Goal: Task Accomplishment & Management: Use online tool/utility

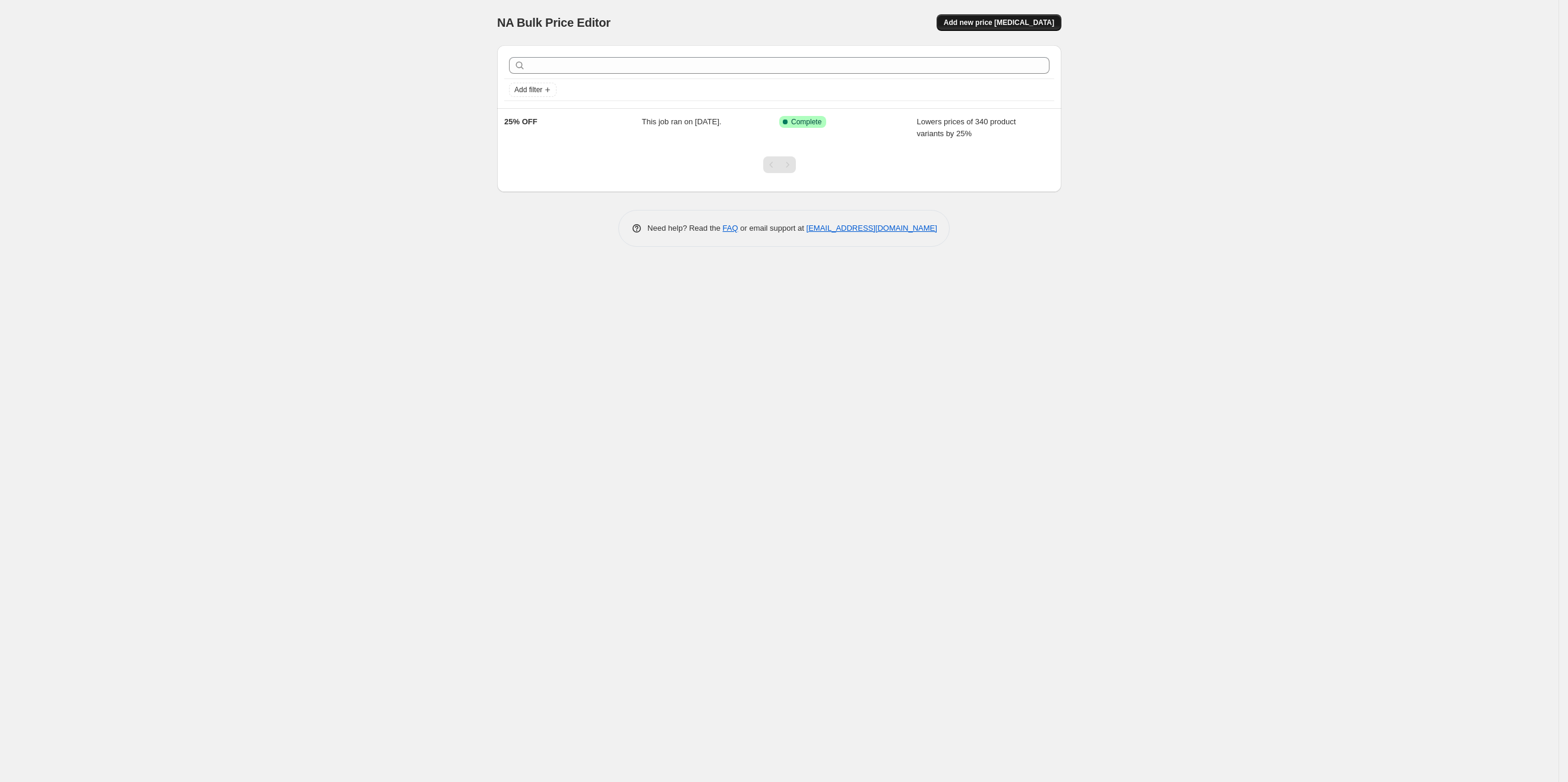
click at [998, 28] on button "Add new price [MEDICAL_DATA]" at bounding box center [999, 23] width 125 height 16
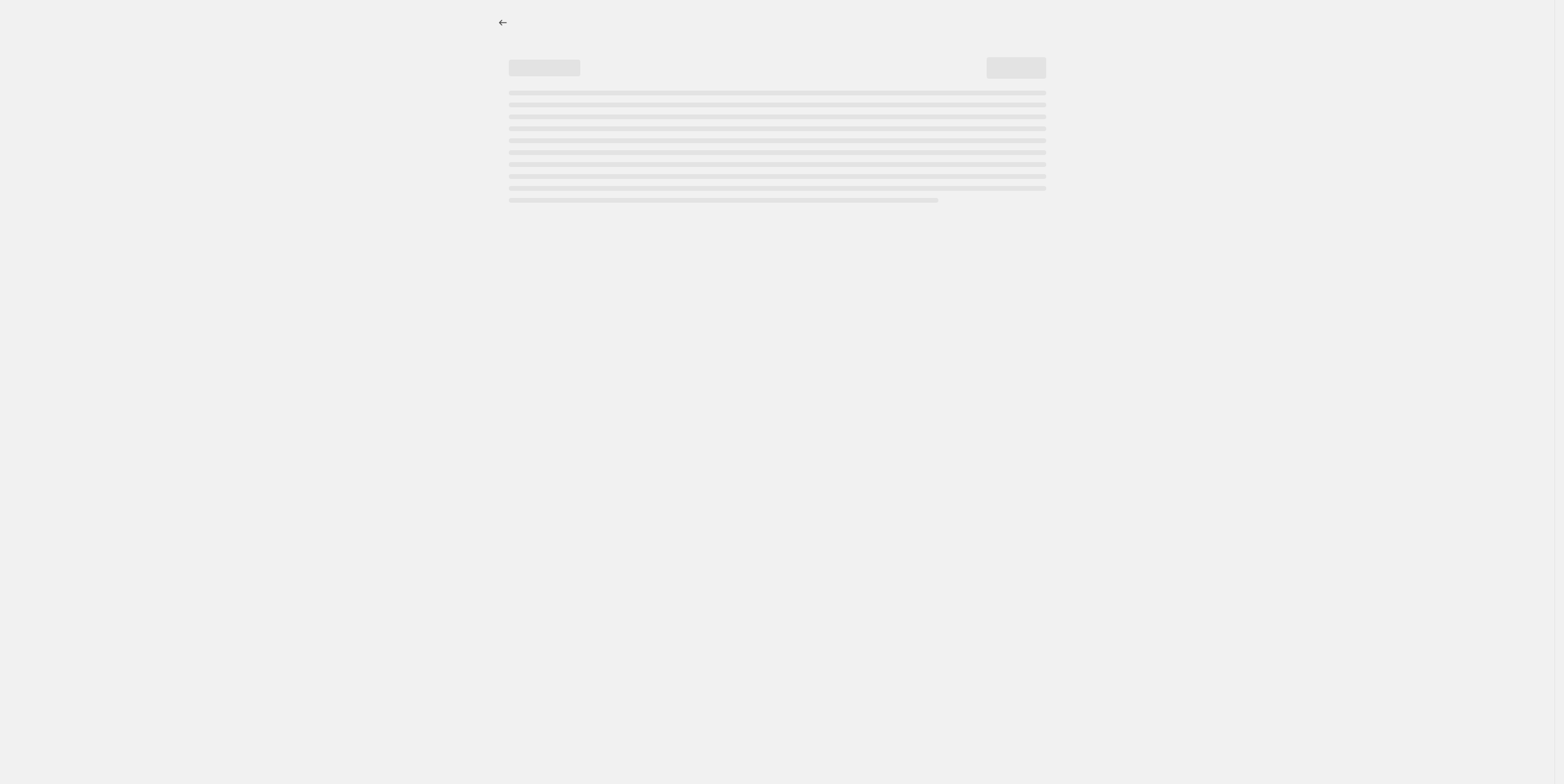
select select "percentage"
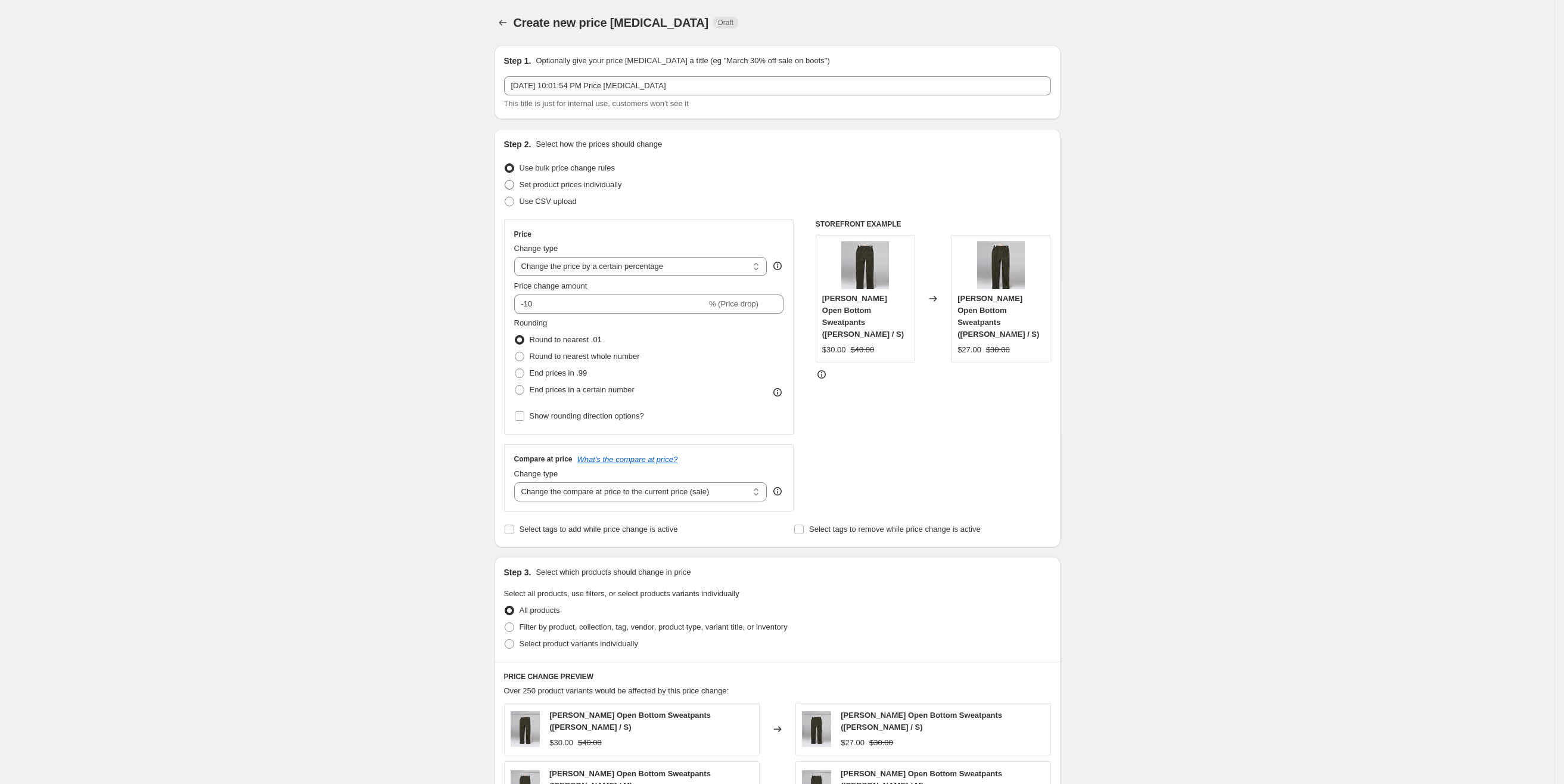
click at [607, 185] on span "Set product prices individually" at bounding box center [571, 184] width 103 height 9
click at [506, 180] on input "Set product prices individually" at bounding box center [505, 180] width 1 height 1
radio input "true"
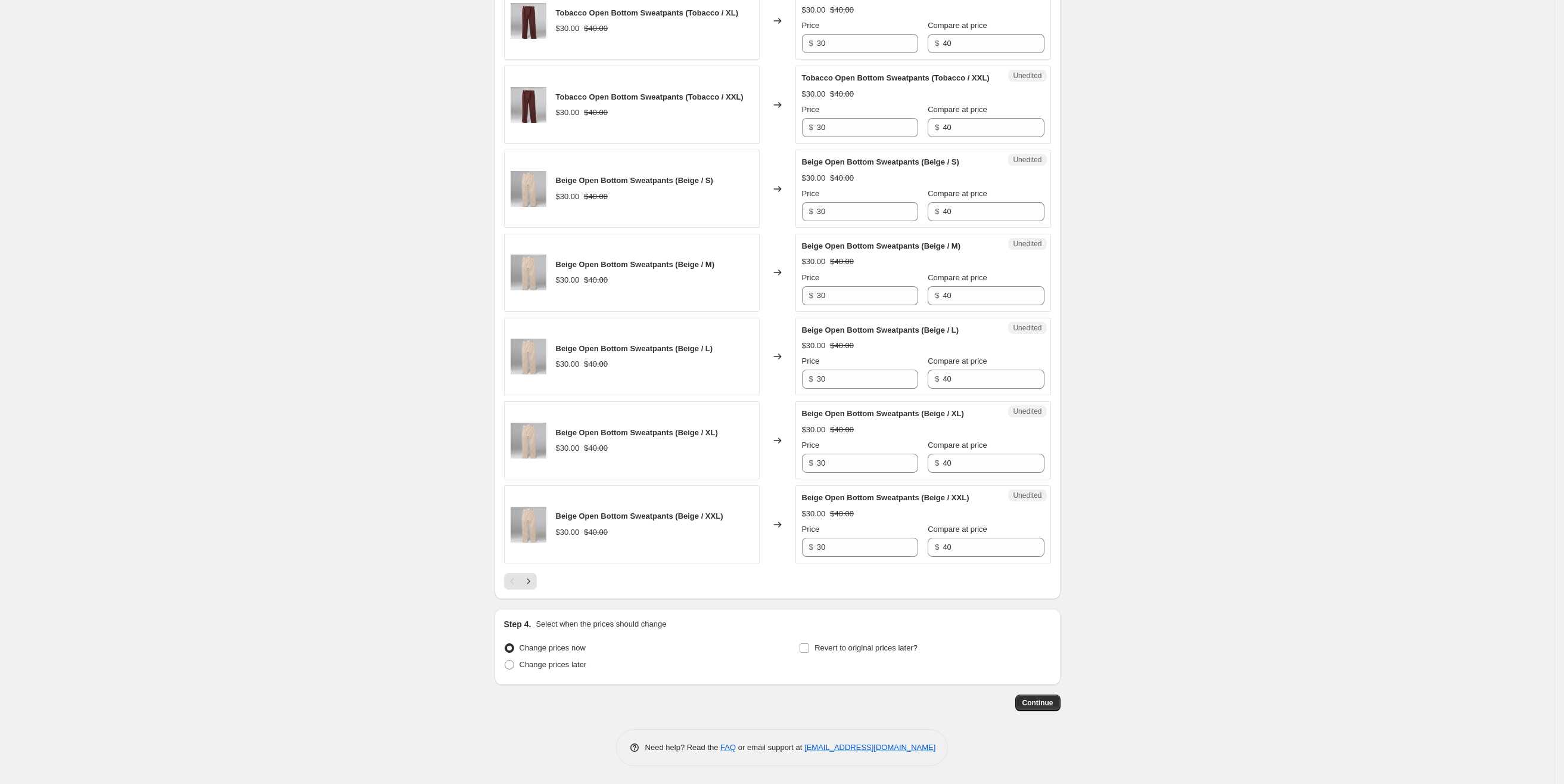
scroll to position [1640, 0]
click at [531, 584] on icon "Next" at bounding box center [528, 581] width 12 height 12
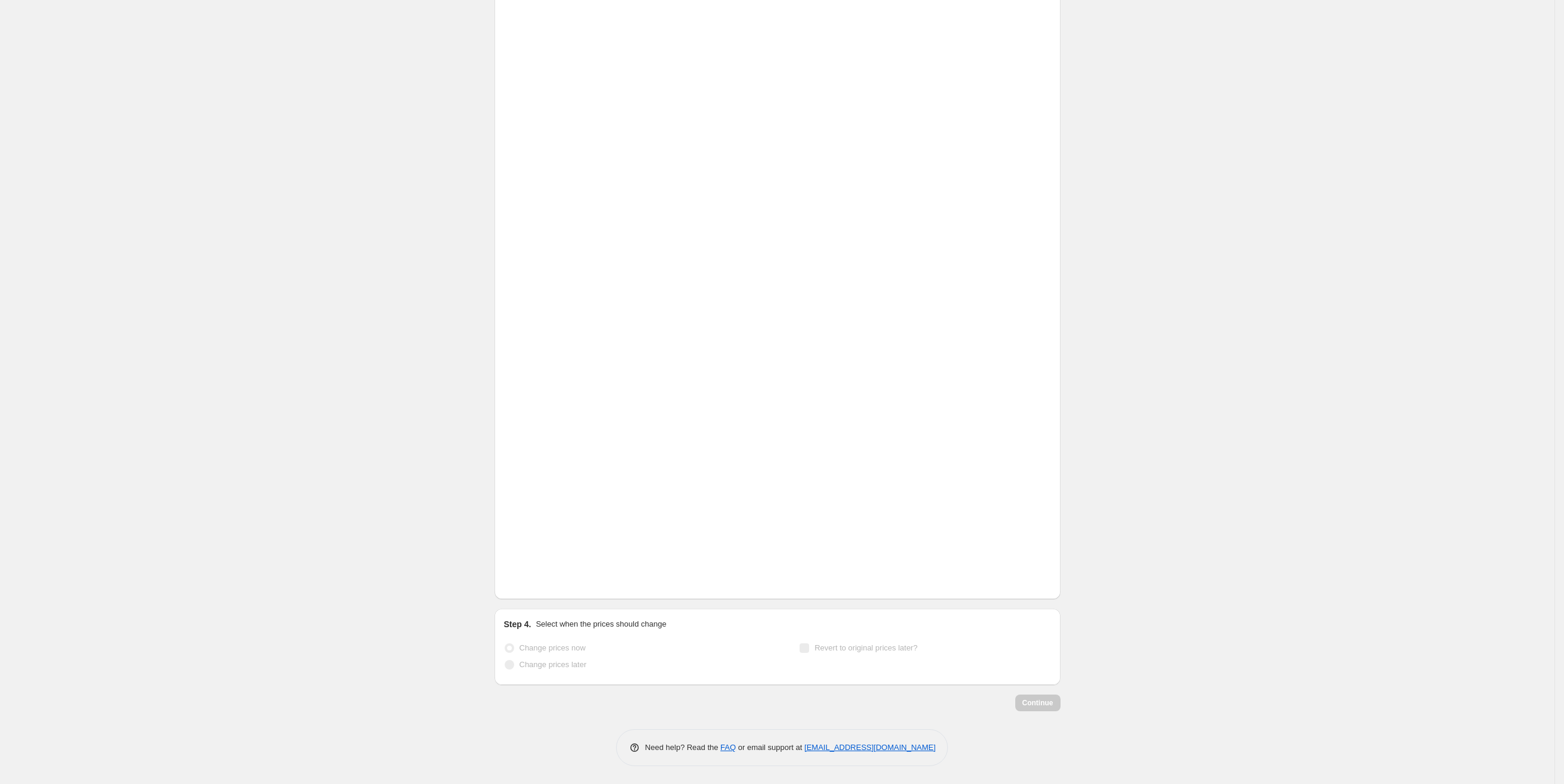
scroll to position [1521, 0]
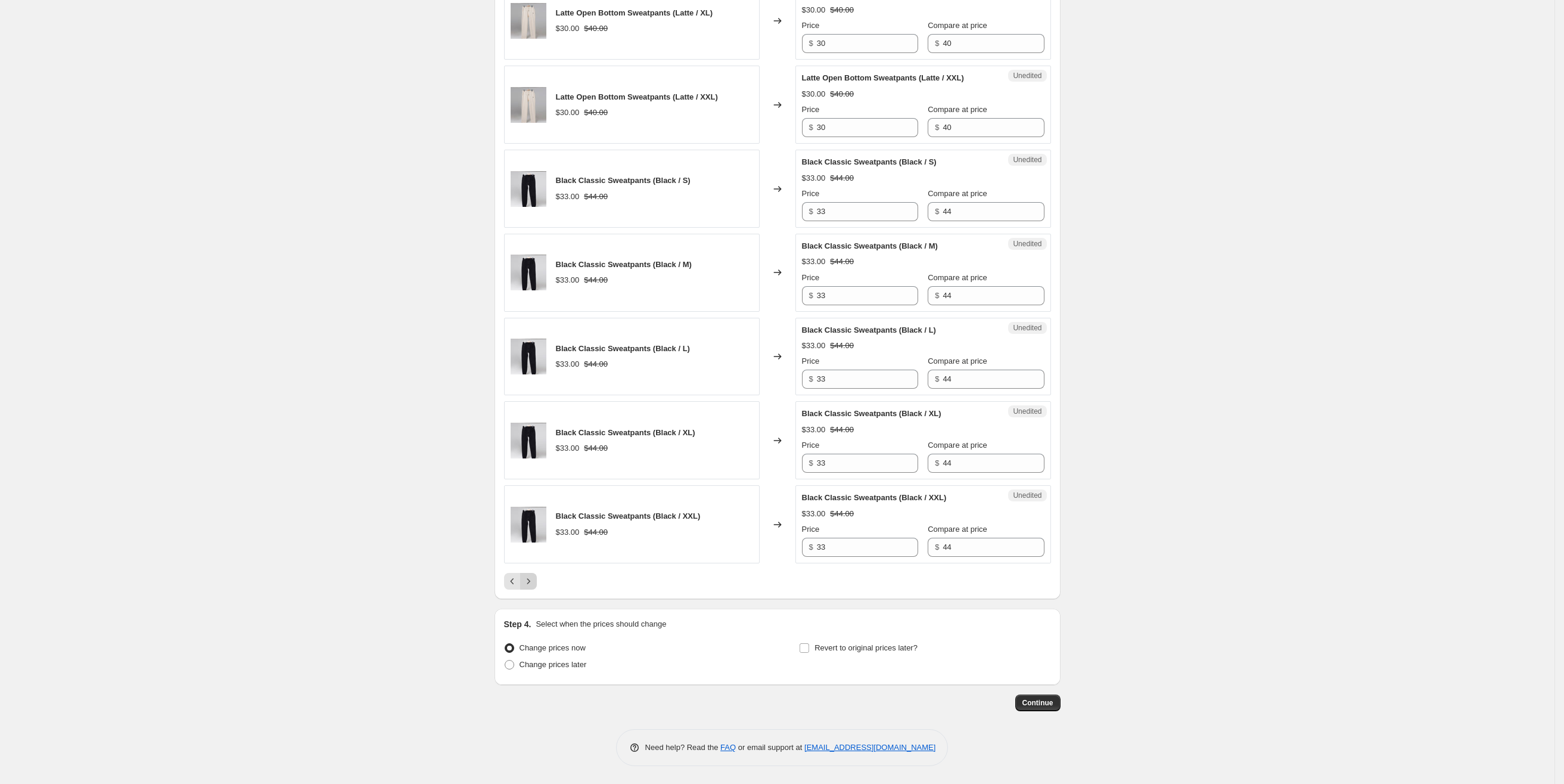
click at [535, 581] on icon "Next" at bounding box center [528, 581] width 12 height 12
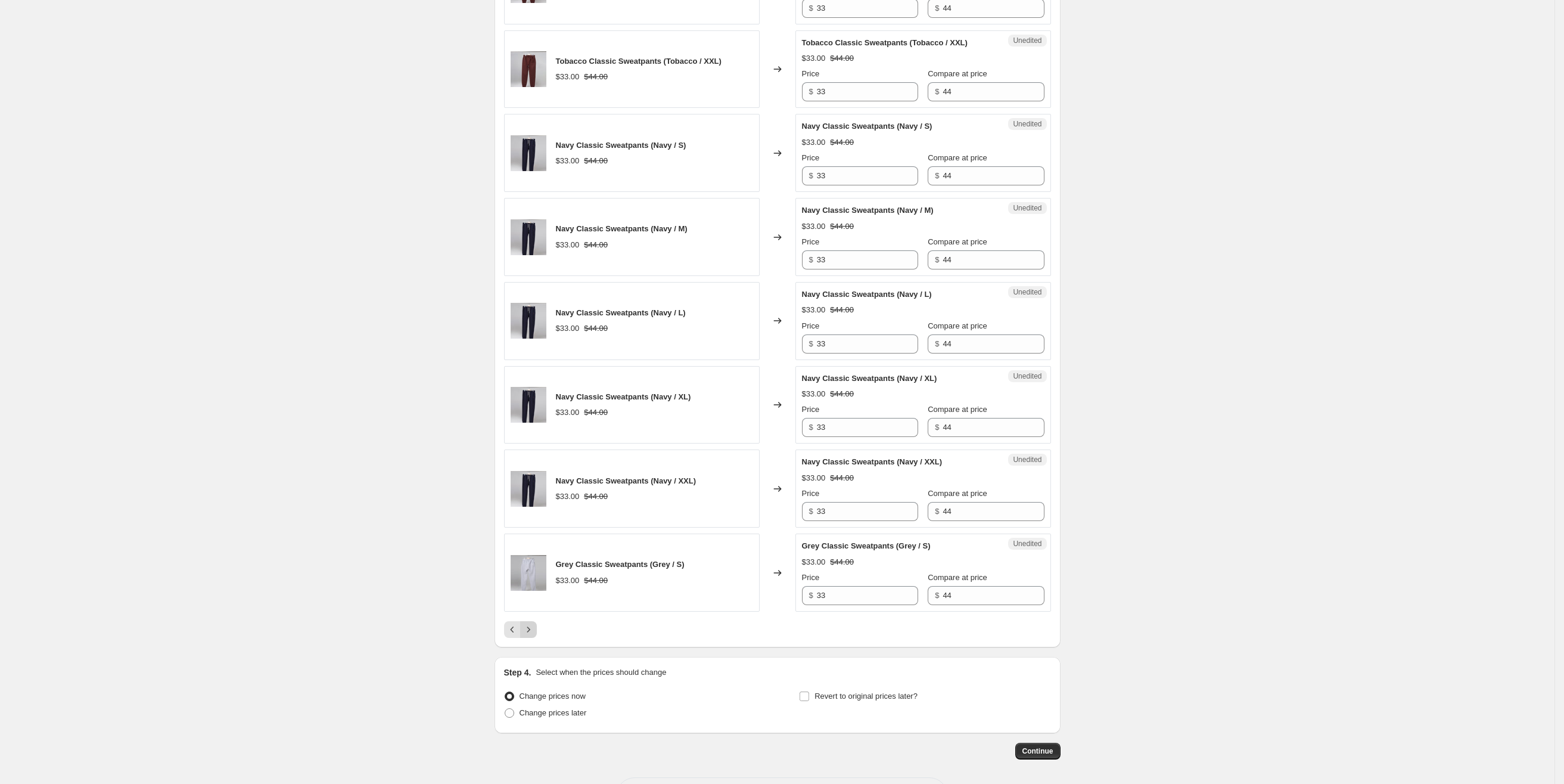
click at [529, 635] on icon "Next" at bounding box center [528, 629] width 12 height 12
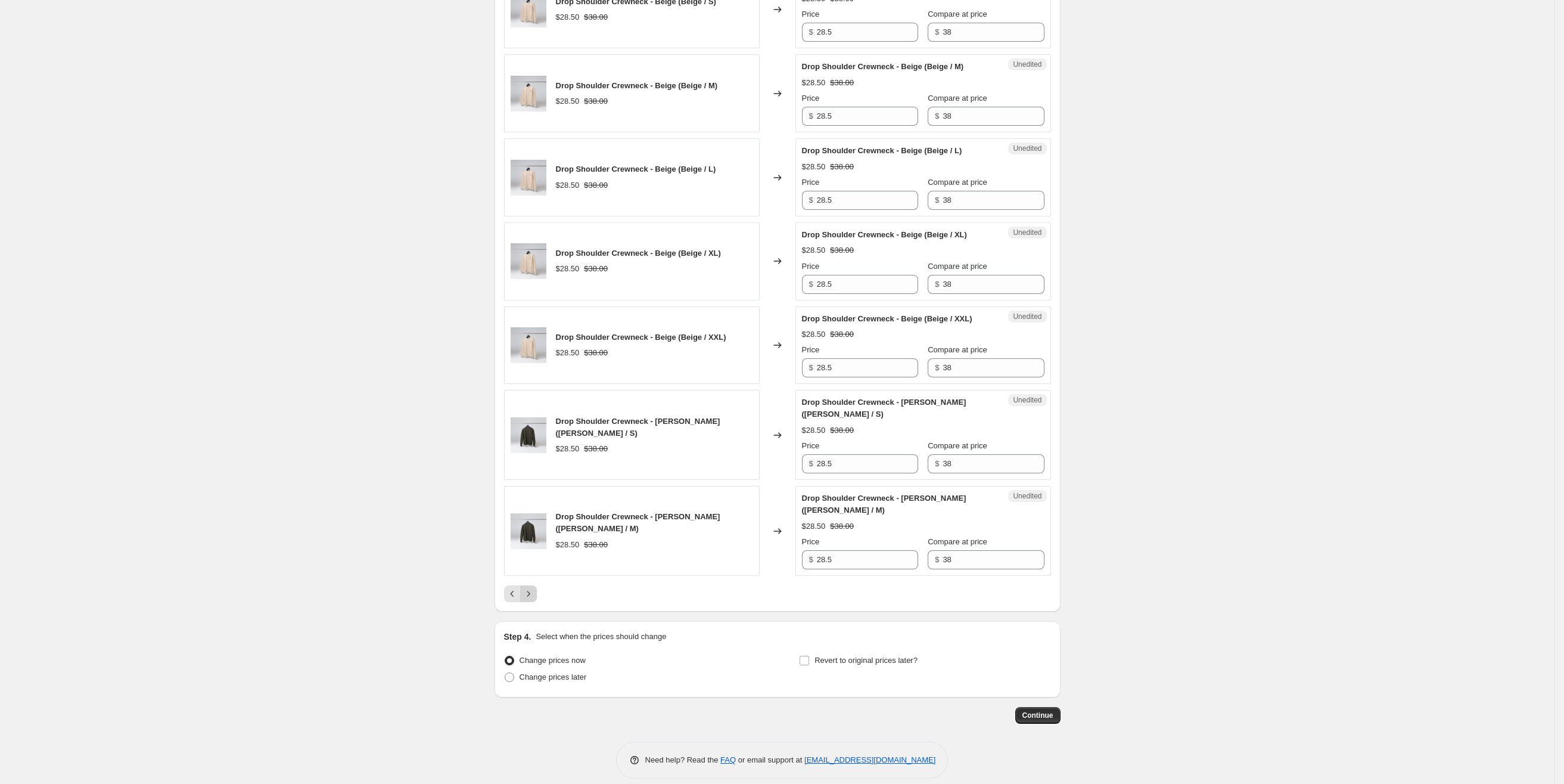
click at [528, 599] on icon "Next" at bounding box center [528, 593] width 12 height 12
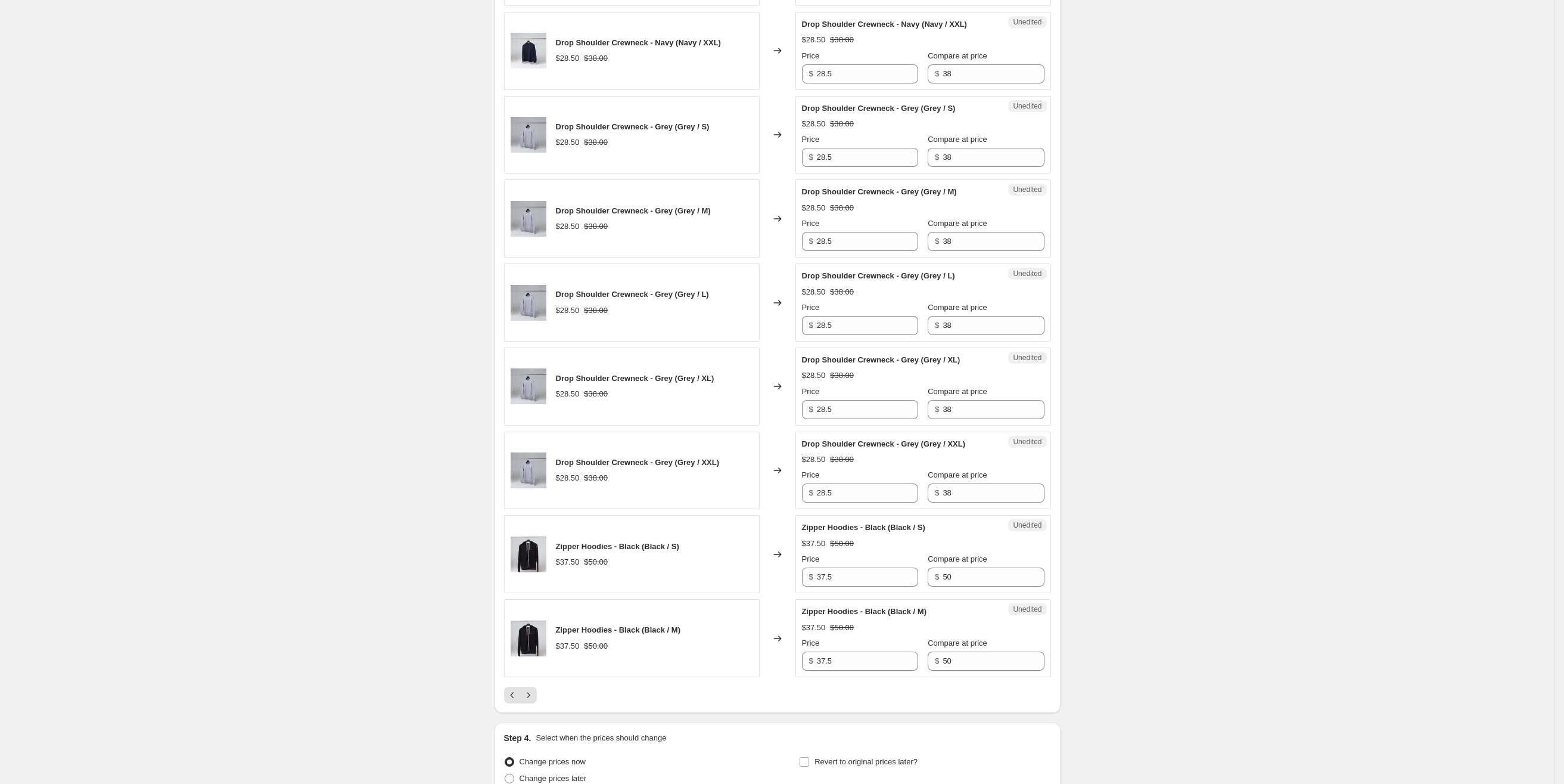
scroll to position [1610, 0]
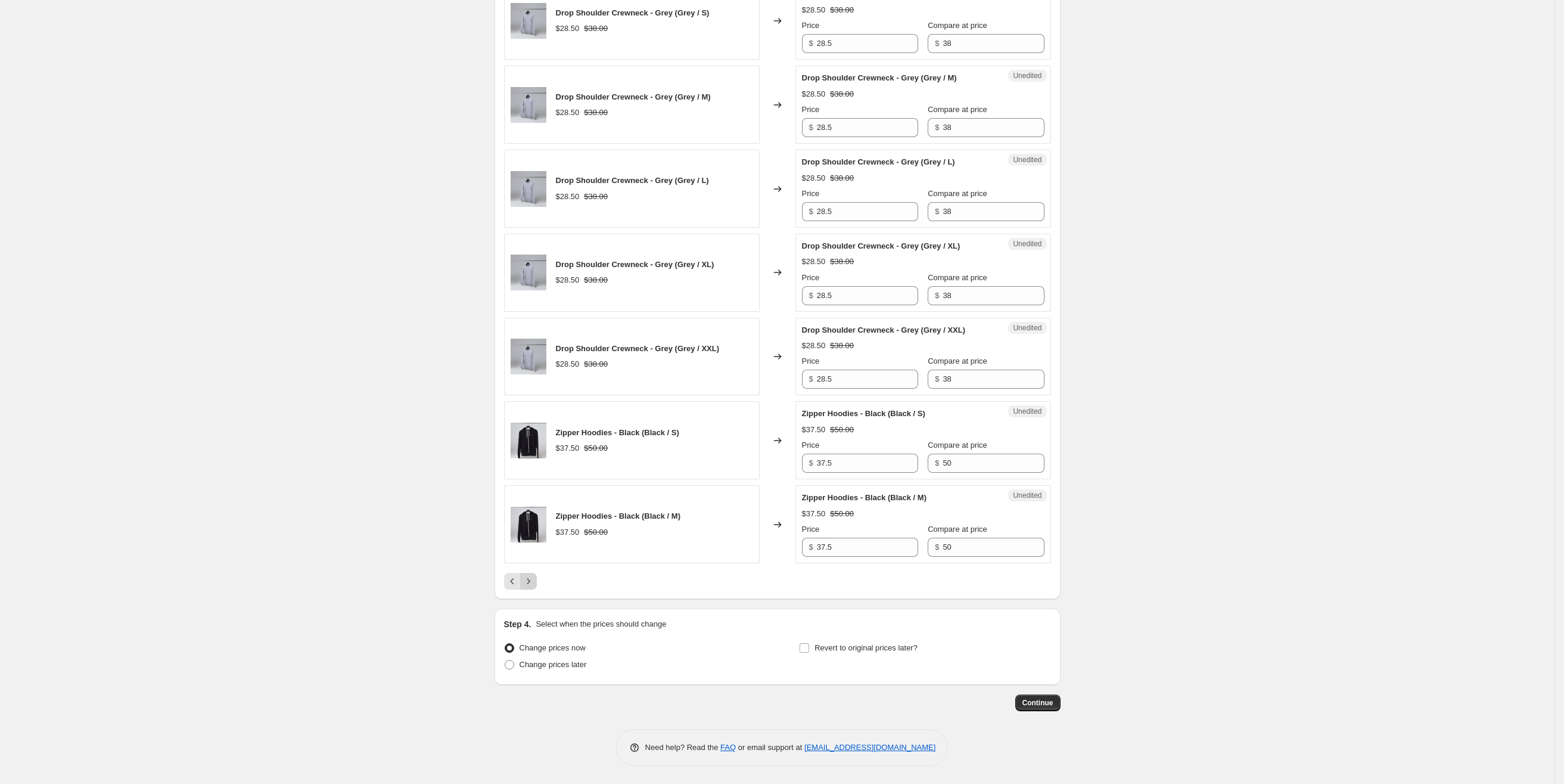
click at [535, 586] on icon "Next" at bounding box center [528, 581] width 12 height 12
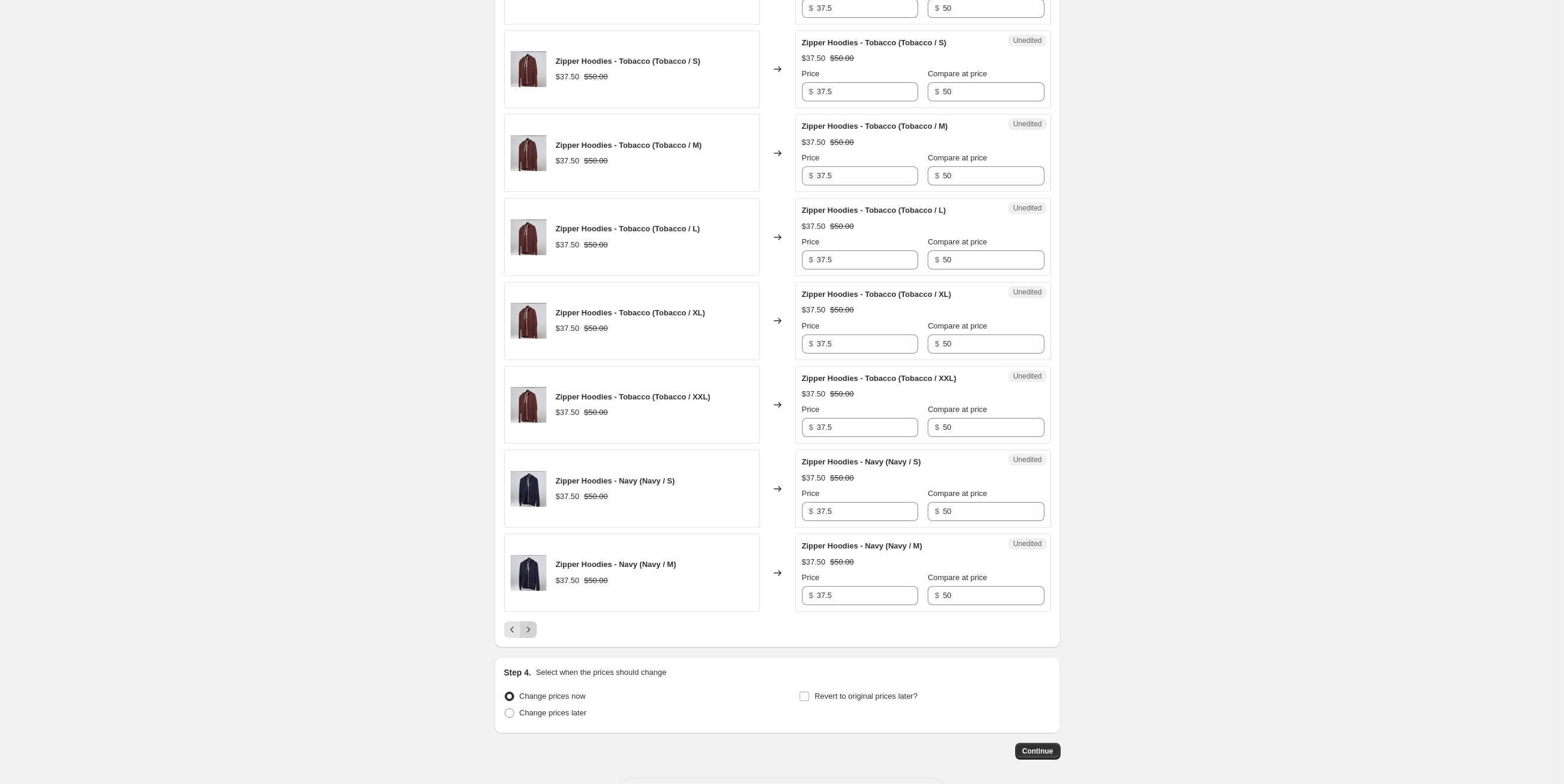
scroll to position [1544, 0]
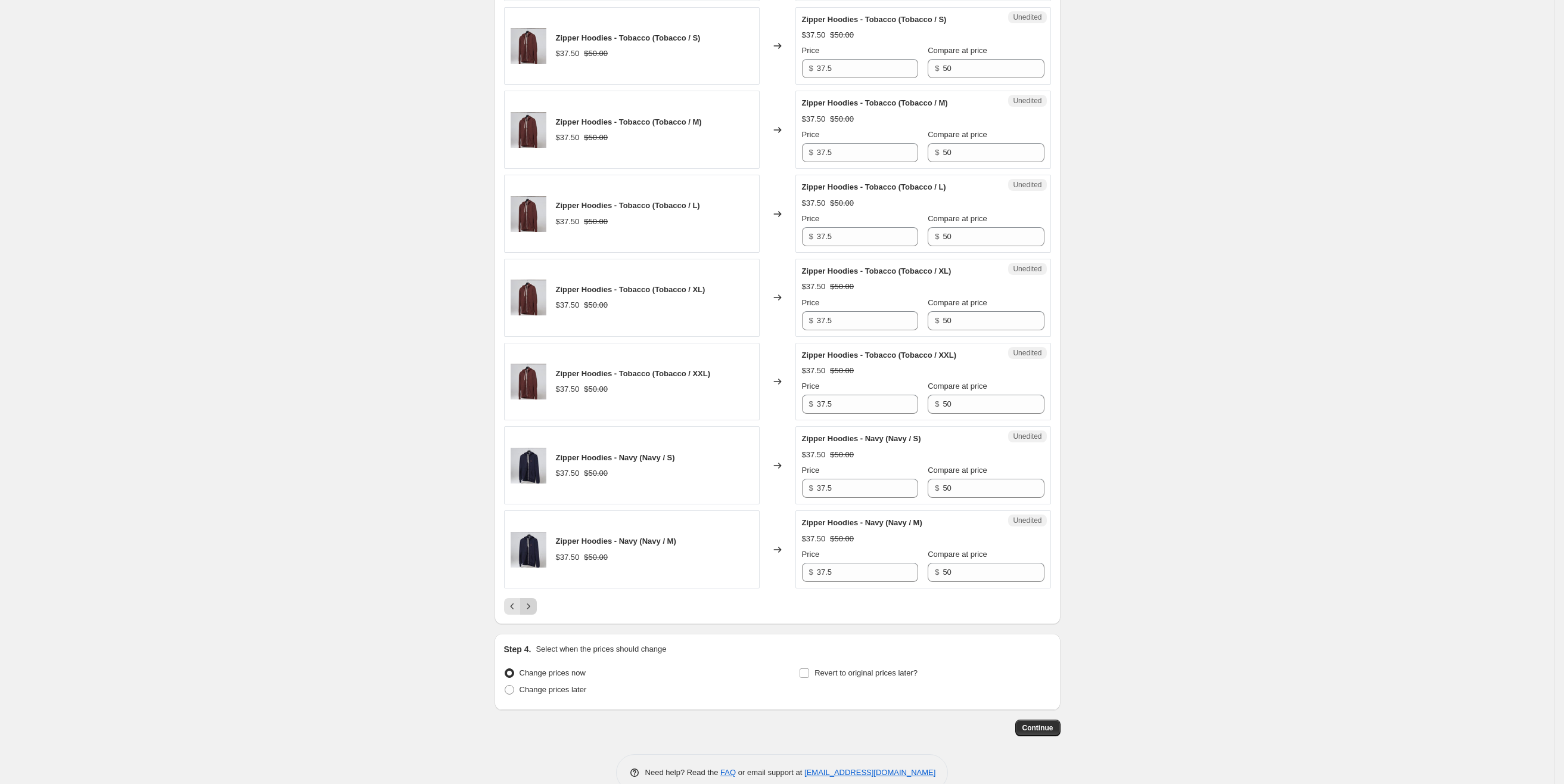
click at [533, 600] on icon "Next" at bounding box center [528, 606] width 12 height 12
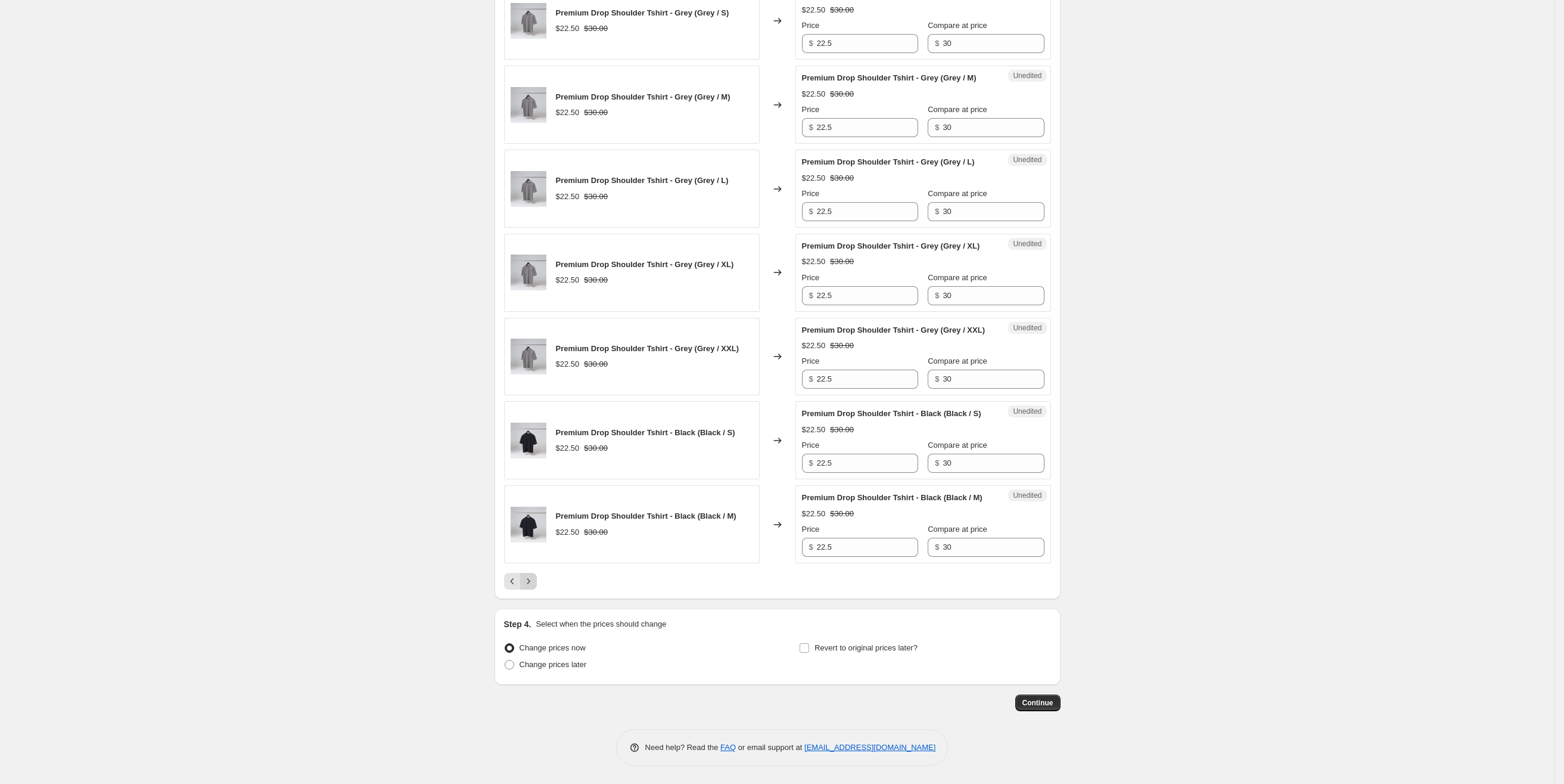
click at [530, 583] on icon "Next" at bounding box center [528, 581] width 12 height 12
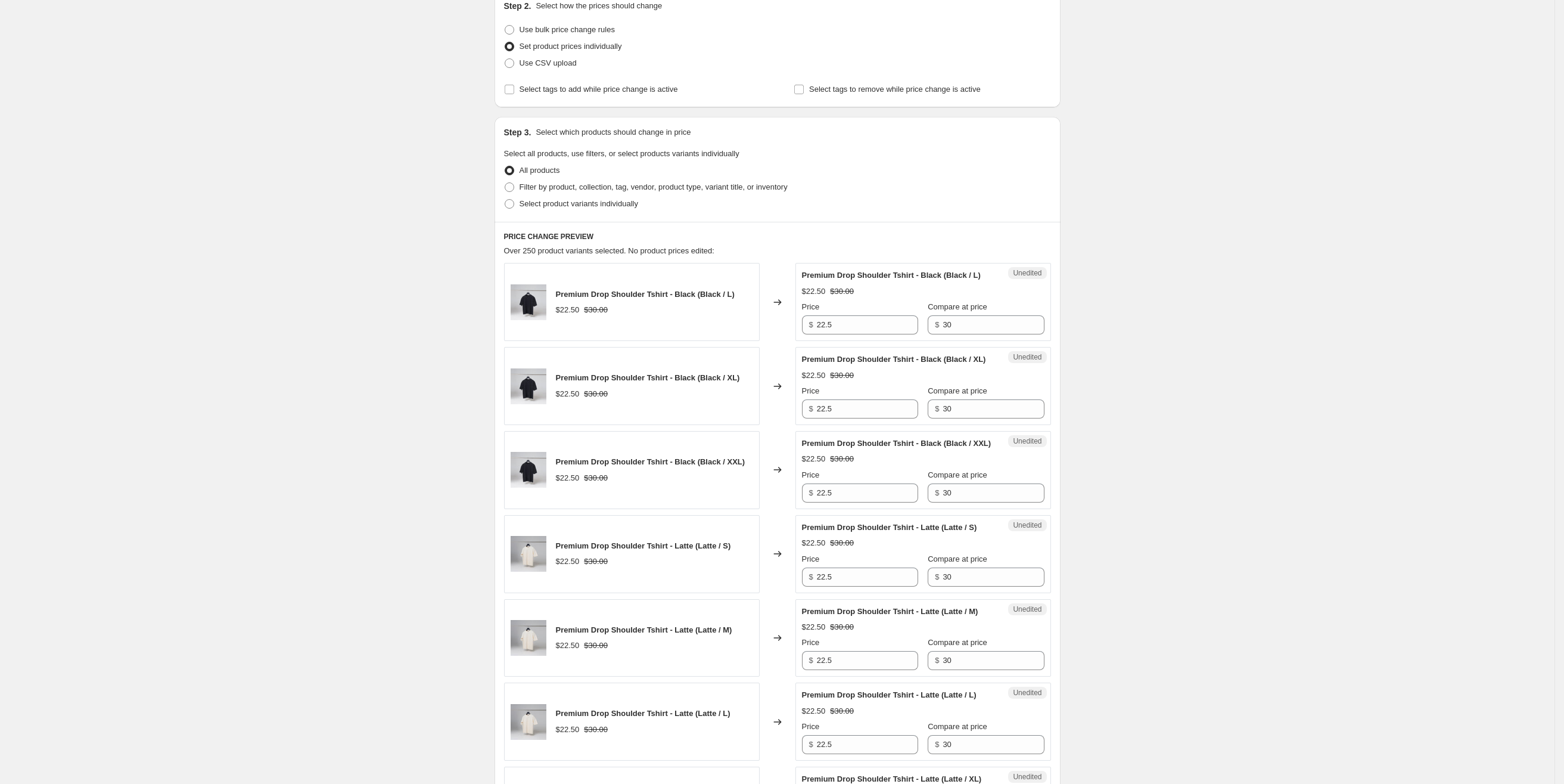
scroll to position [0, 0]
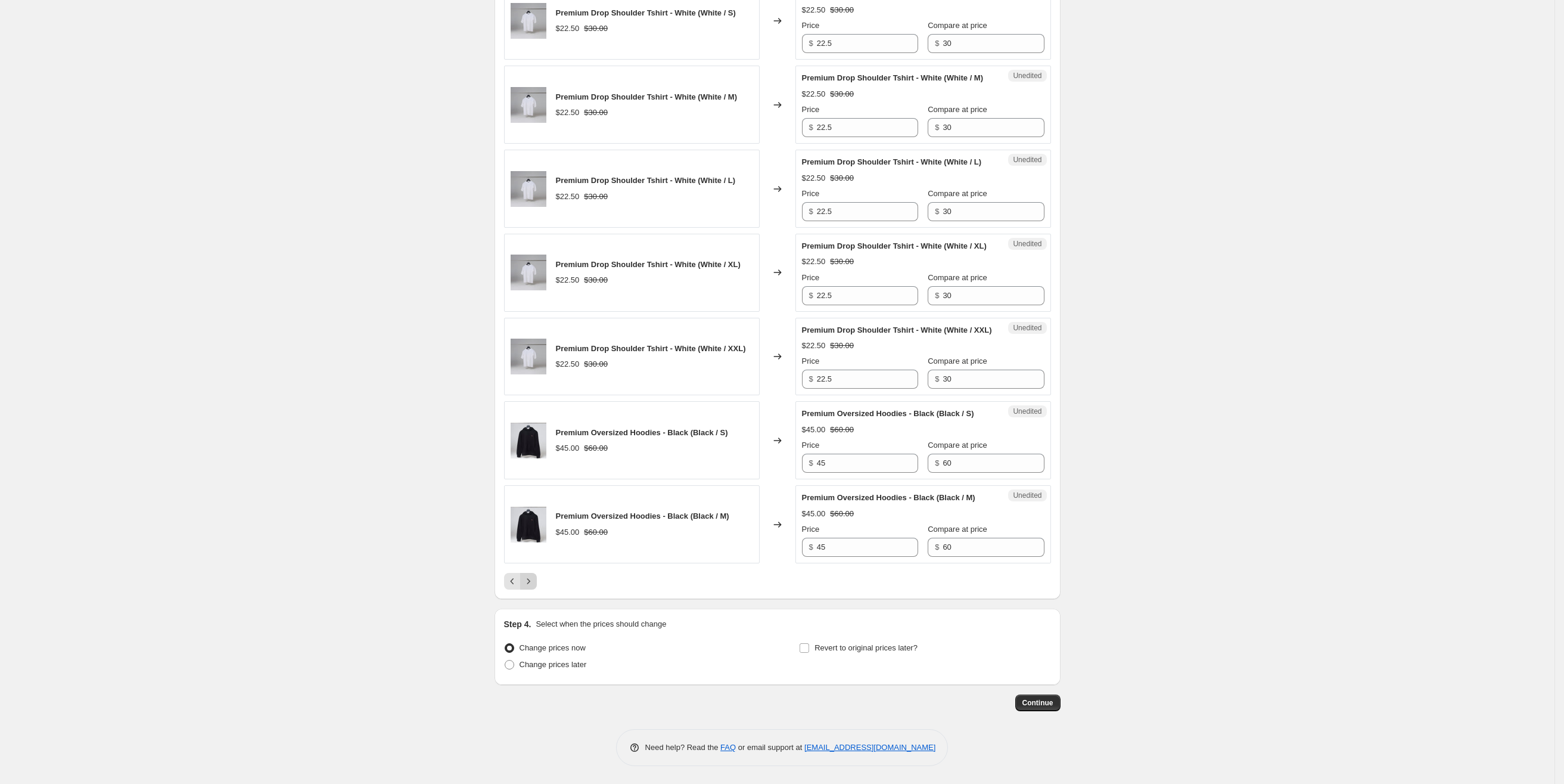
click at [533, 577] on icon "Next" at bounding box center [528, 581] width 12 height 12
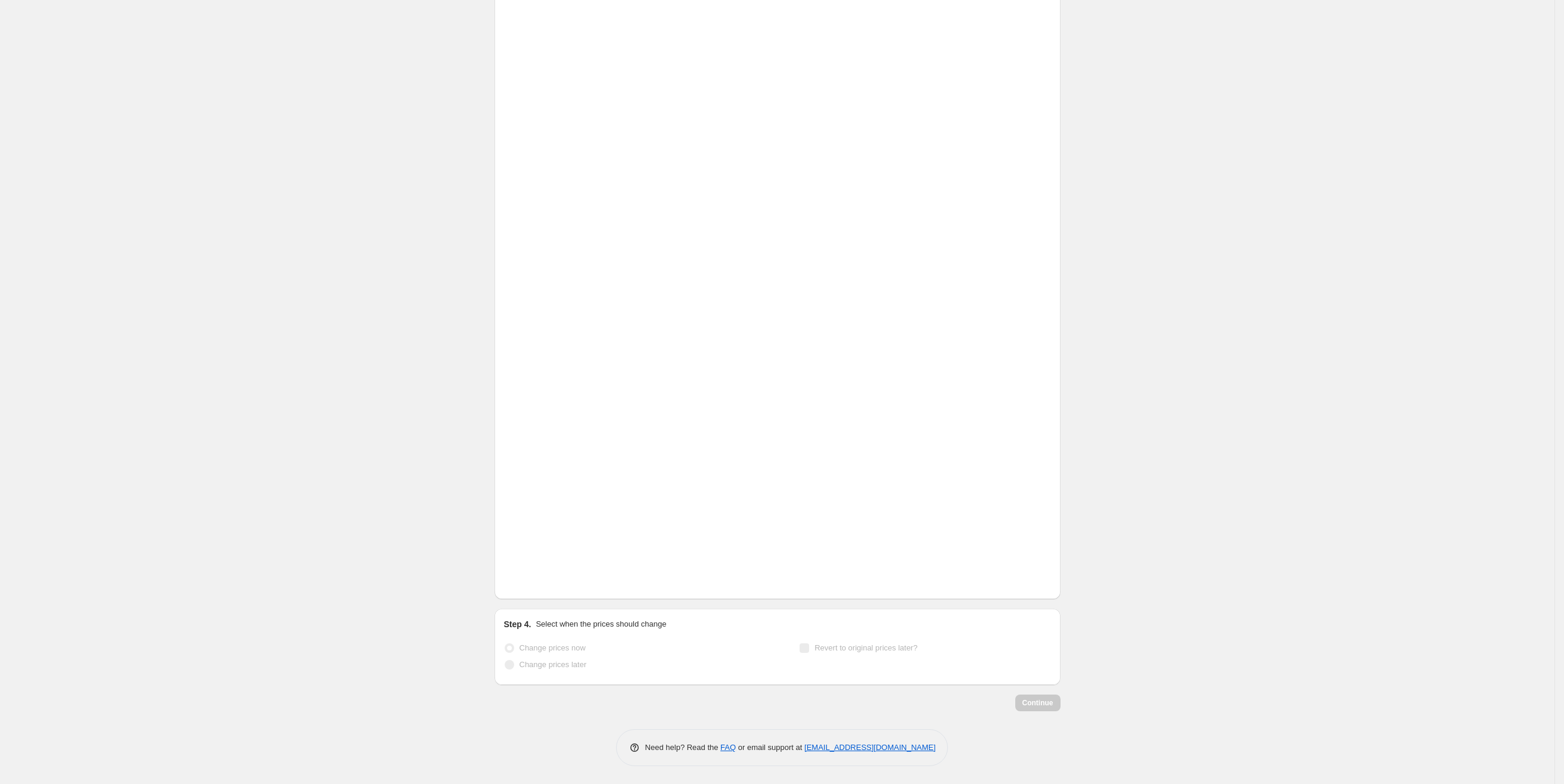
scroll to position [1676, 0]
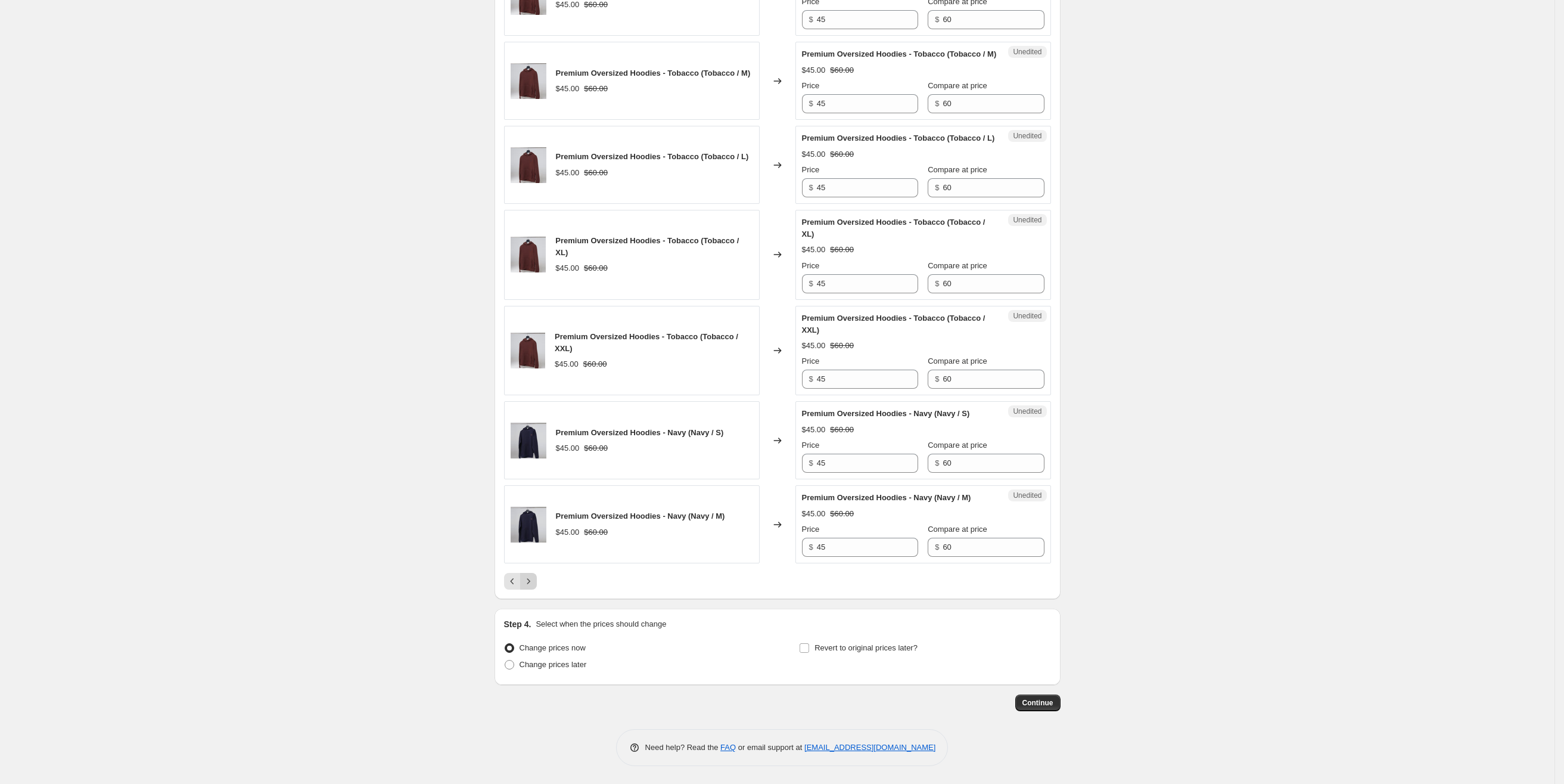
click at [537, 585] on button "Next" at bounding box center [528, 581] width 16 height 16
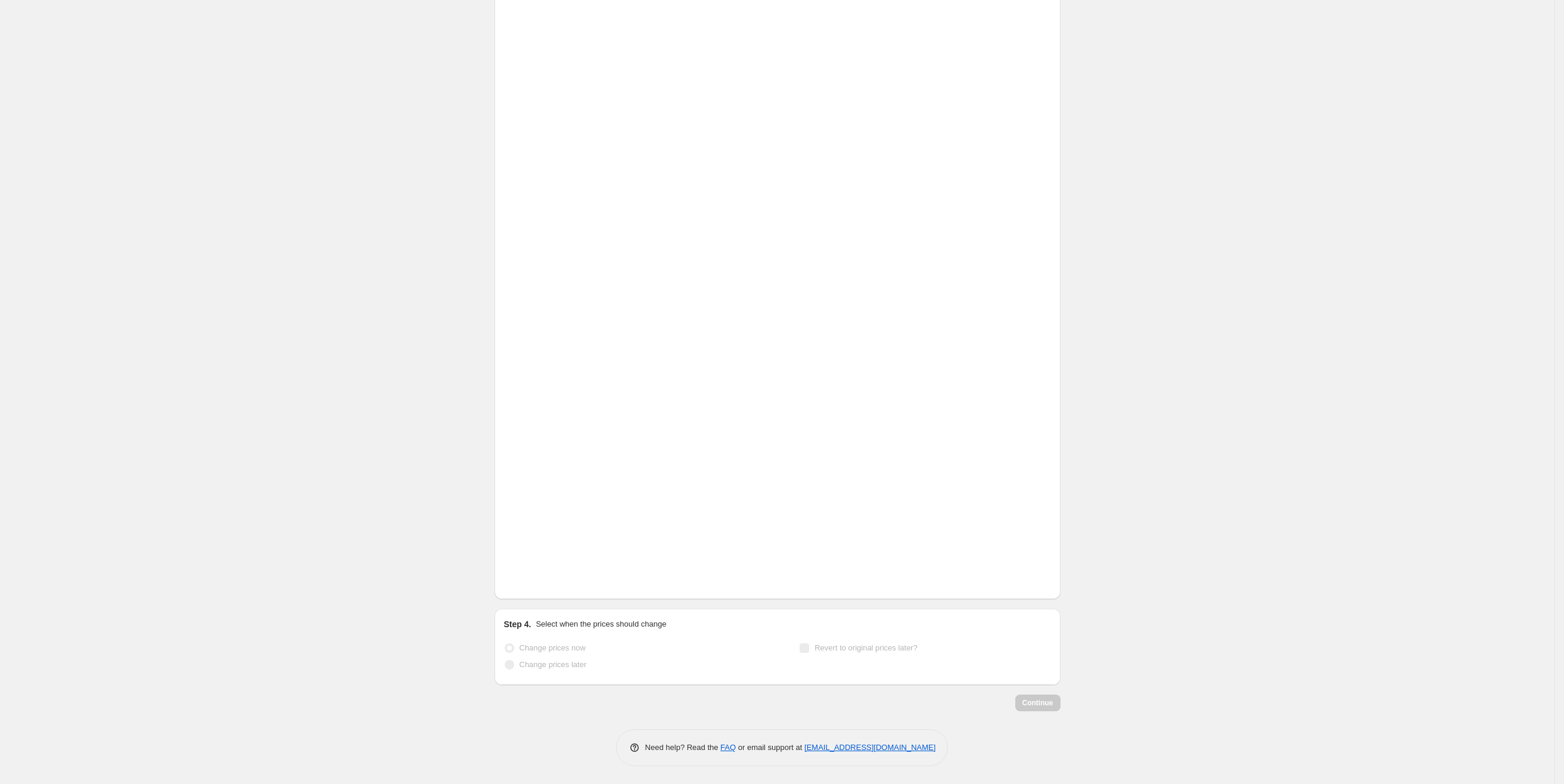
scroll to position [1592, 0]
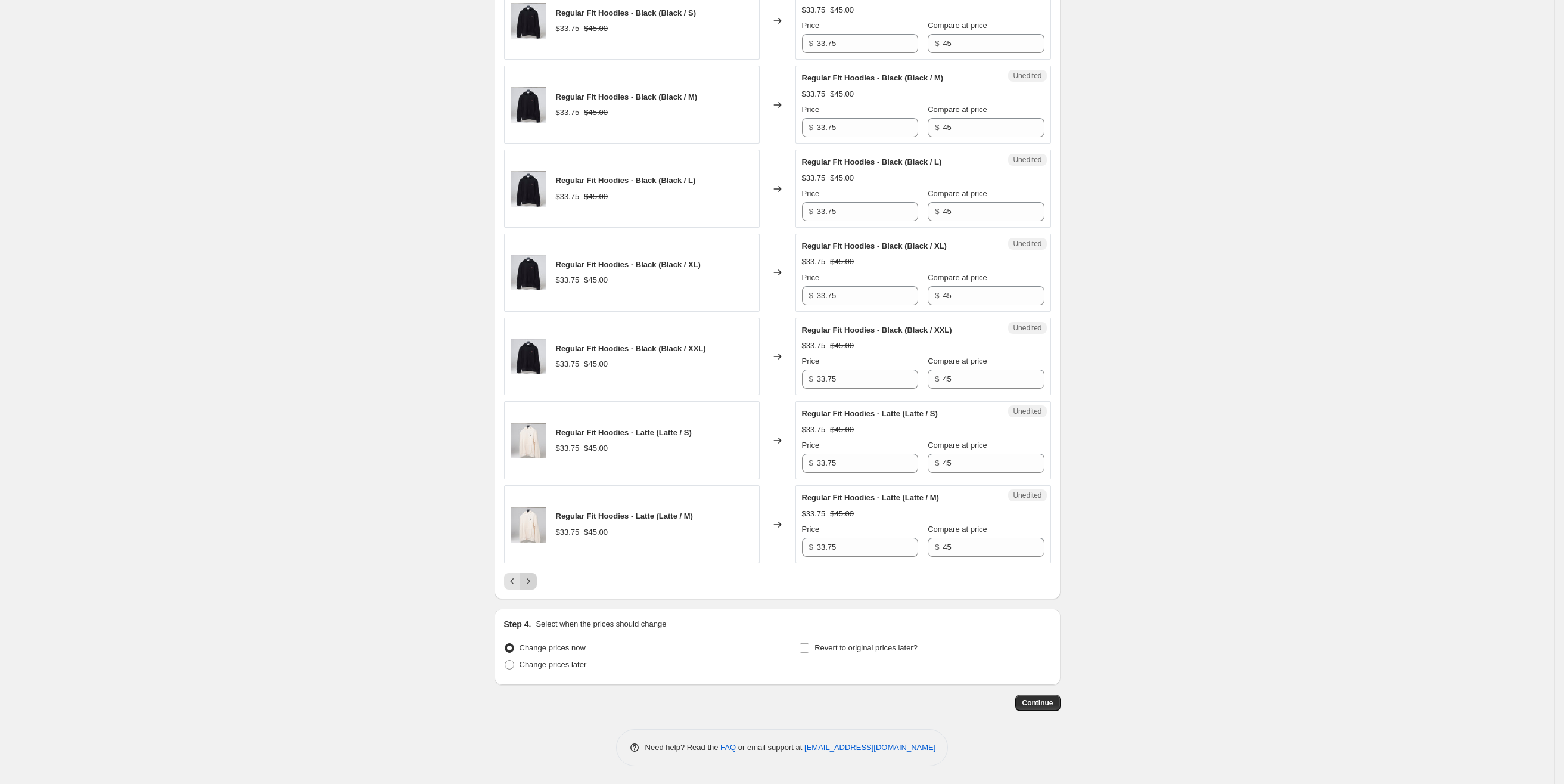
click at [537, 585] on button "Next" at bounding box center [528, 581] width 16 height 16
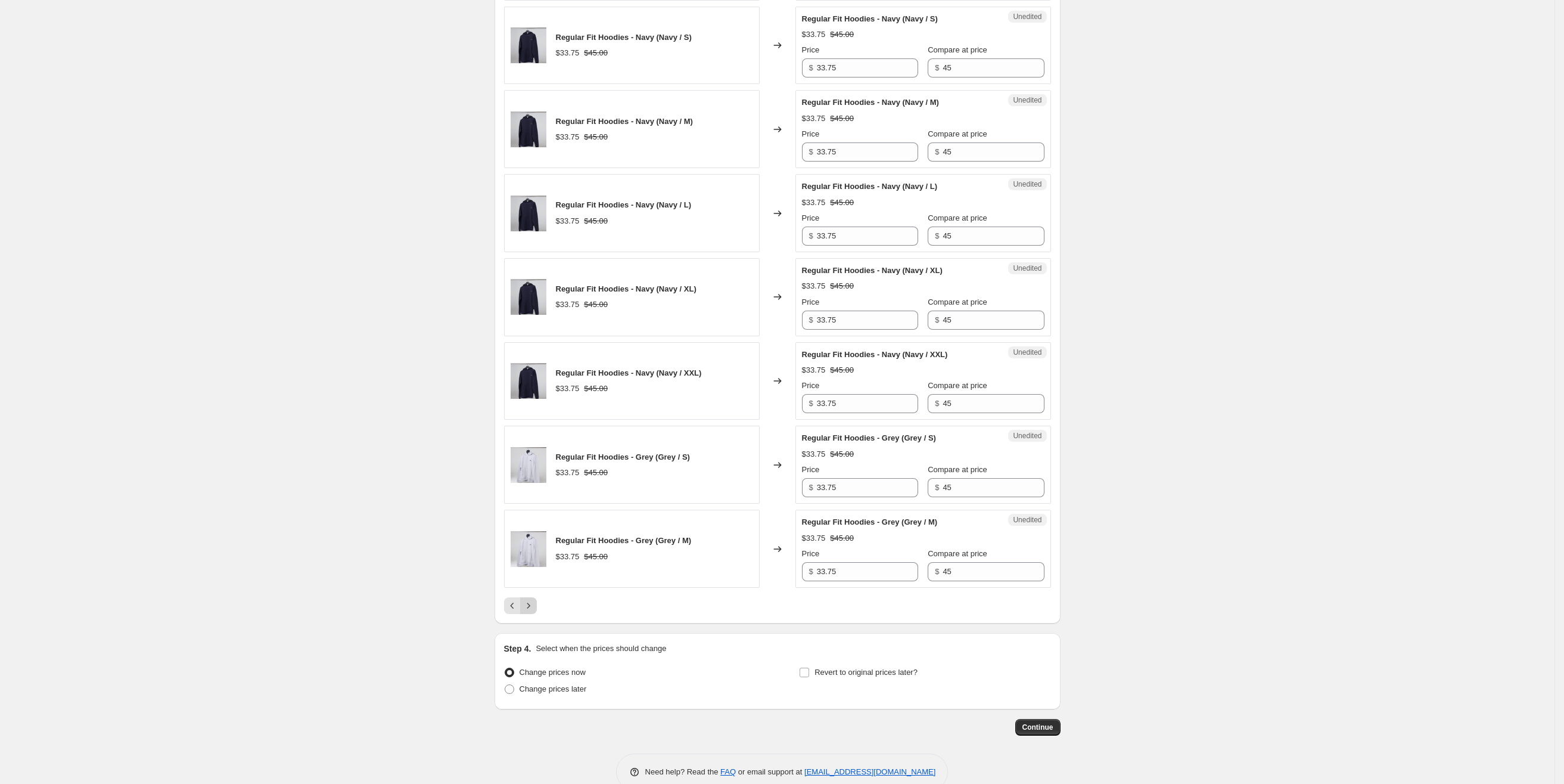
click at [535, 601] on icon "Next" at bounding box center [528, 605] width 12 height 12
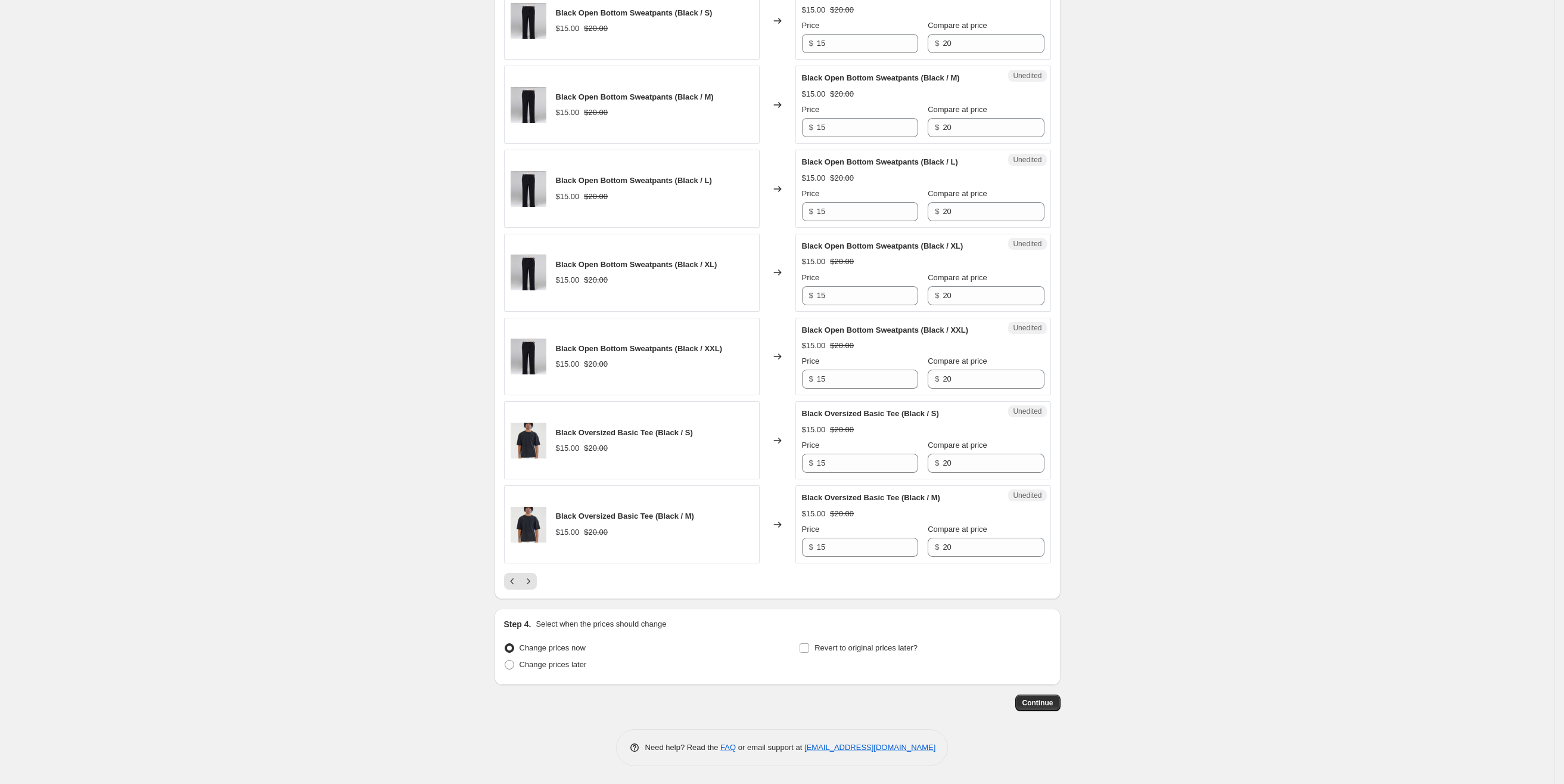
scroll to position [1491, 0]
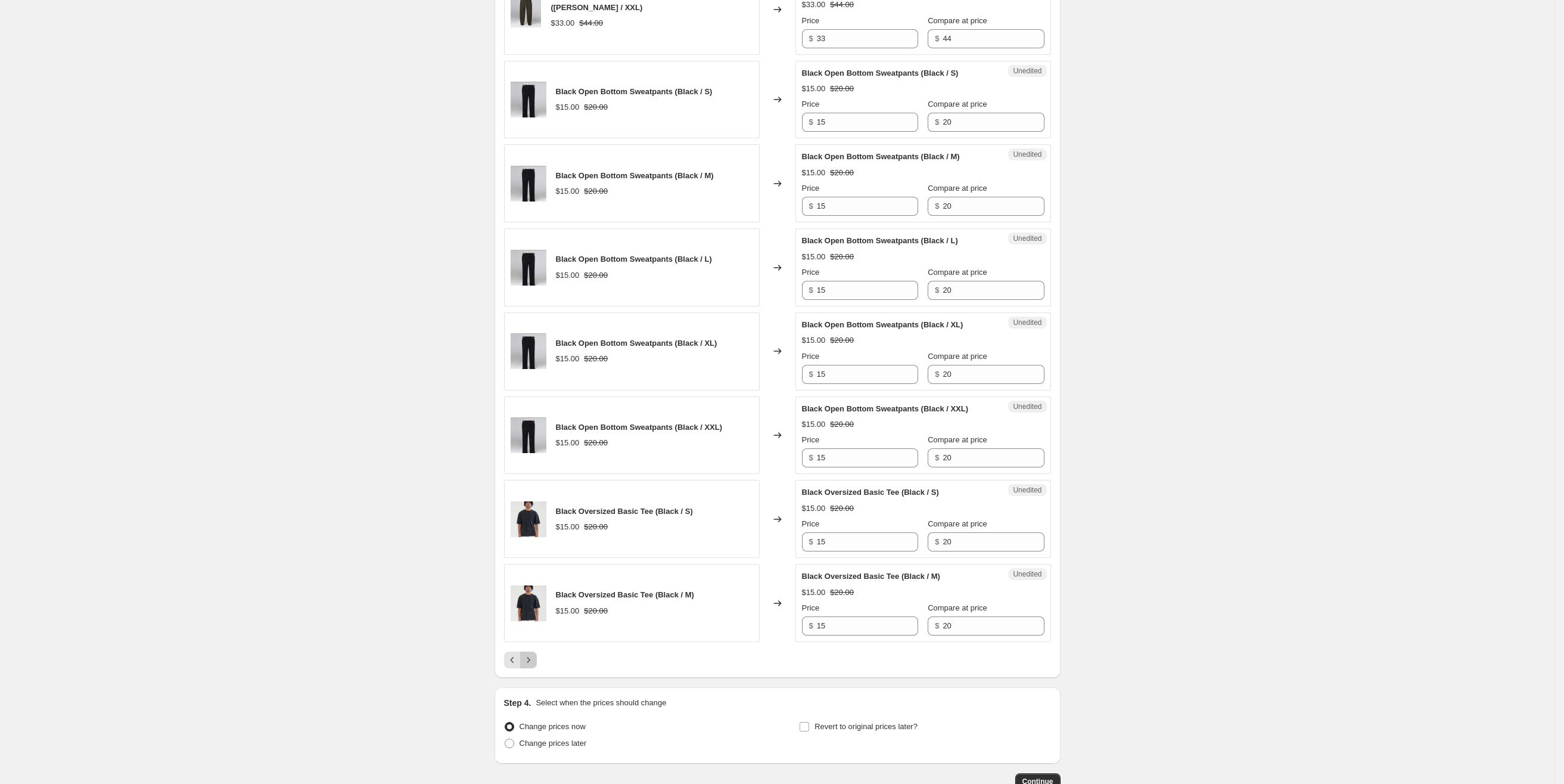
click at [533, 666] on icon "Next" at bounding box center [528, 659] width 12 height 12
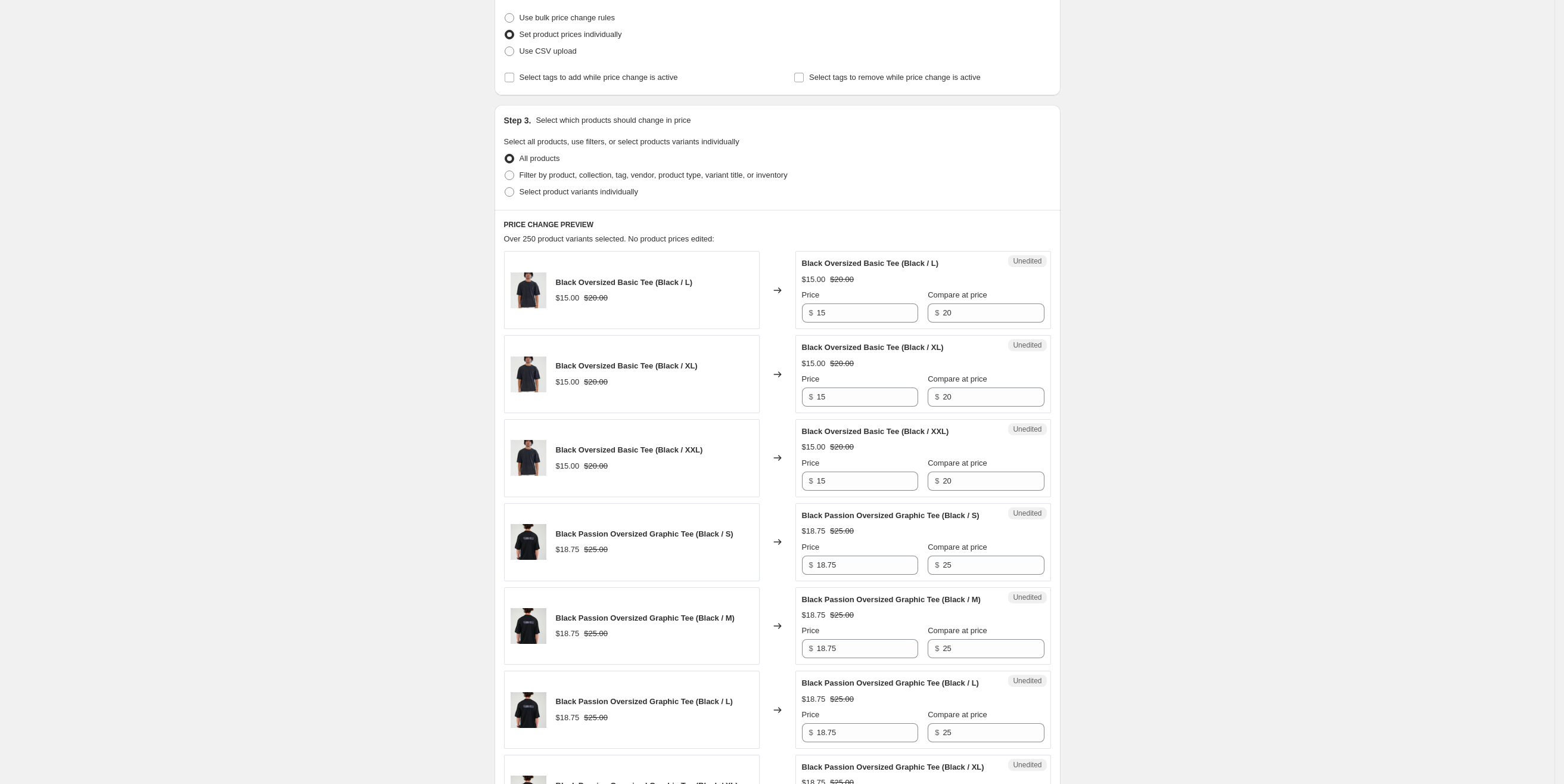
scroll to position [0, 0]
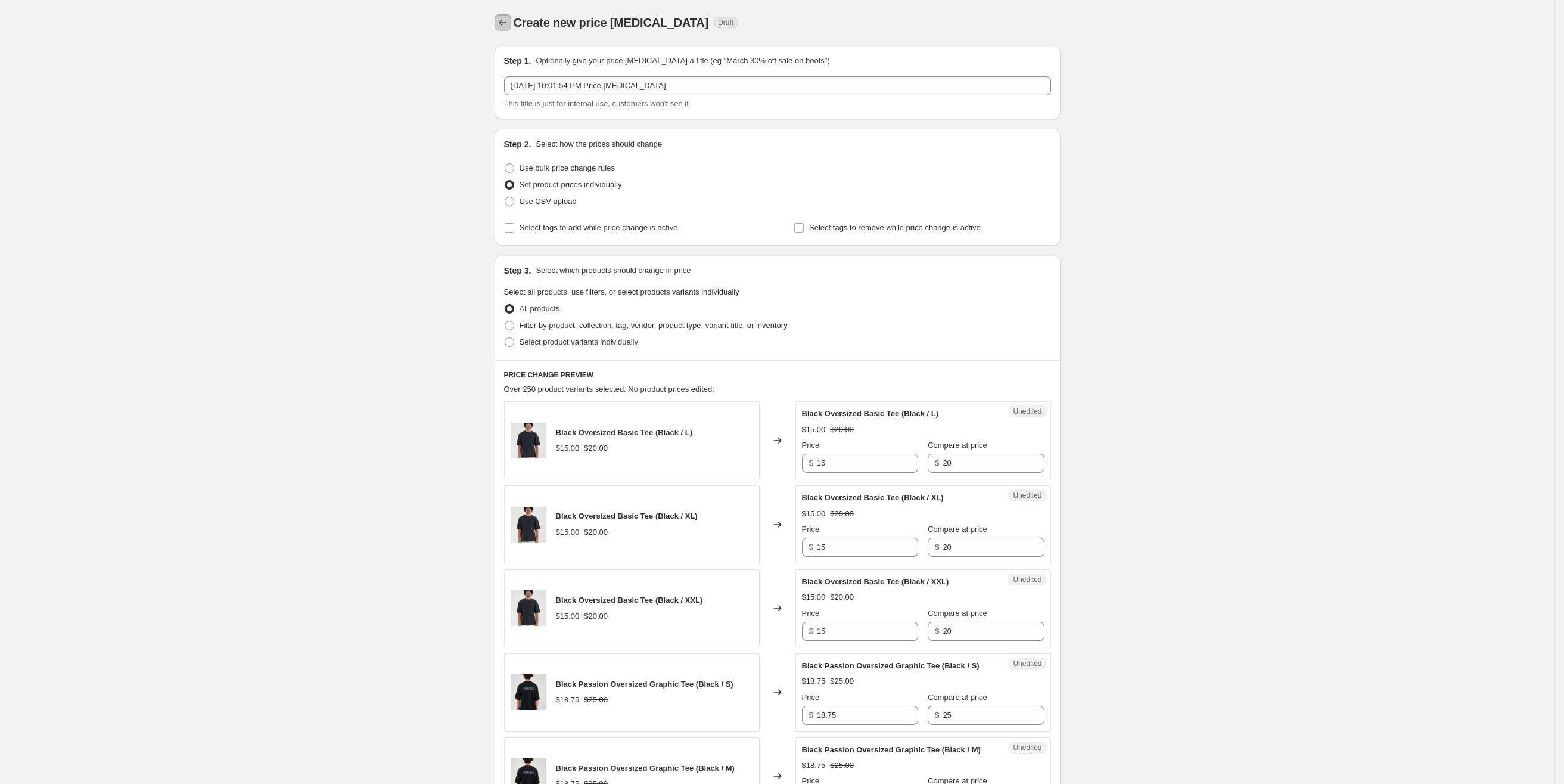
click at [508, 21] on icon "Price change jobs" at bounding box center [503, 22] width 12 height 12
